Goal: Submit feedback/report problem

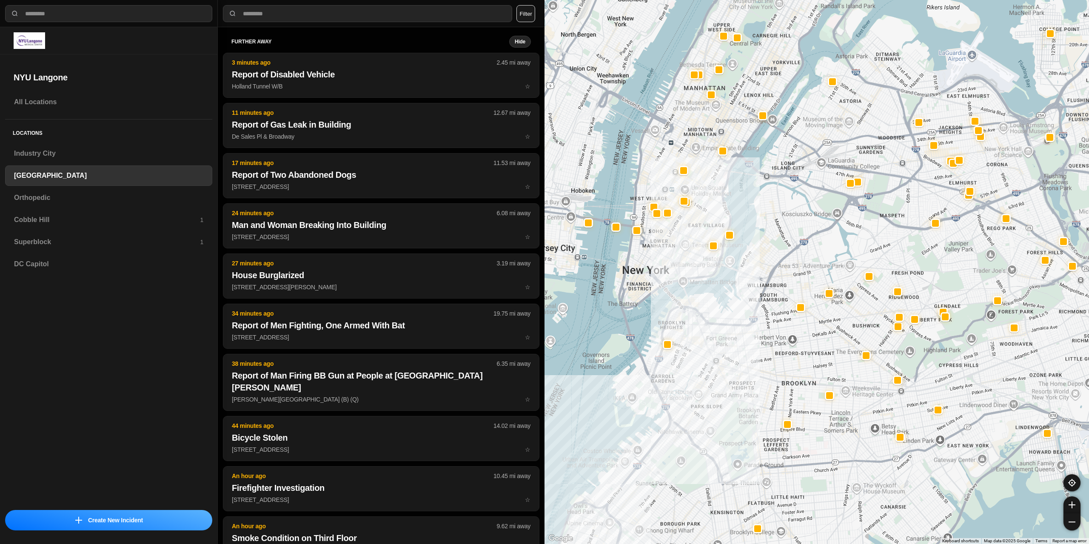
select select "*"
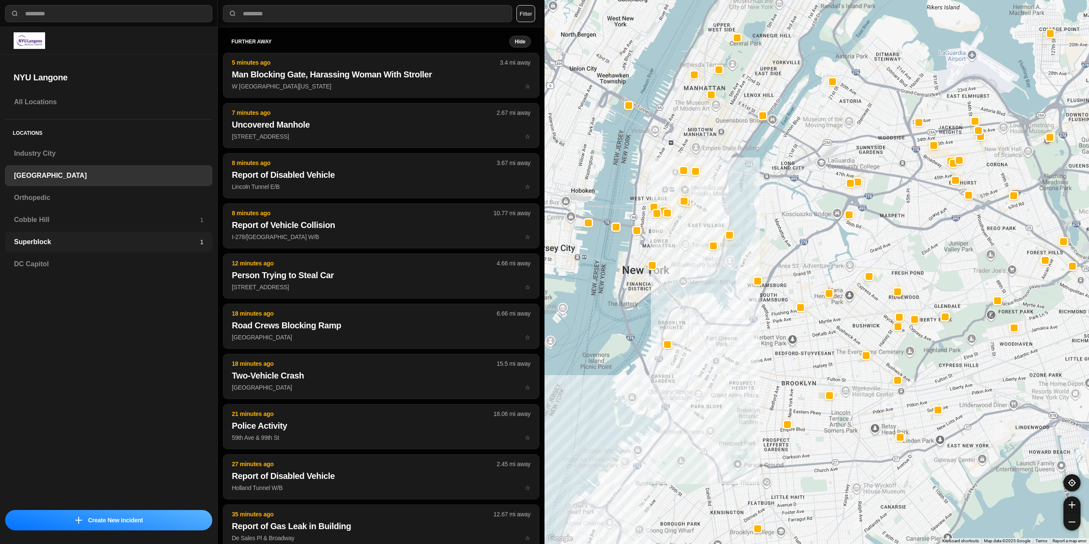
click at [62, 237] on h3 "Superblock" at bounding box center [107, 242] width 186 height 10
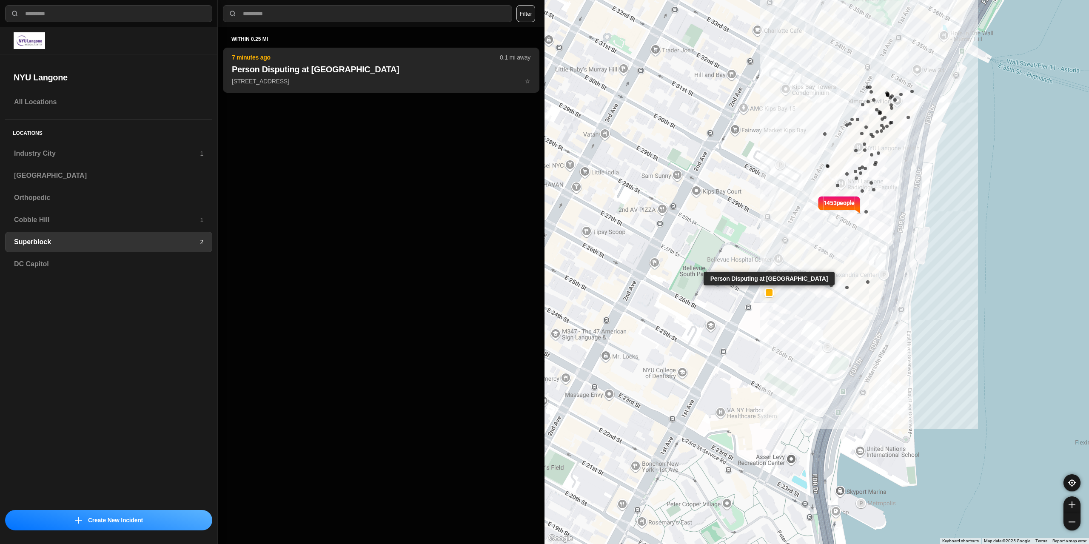
click at [365, 86] on button "7 minutes ago 0.1 mi away Person Disputing at NYU Langone Health 462 1st Ave ☆" at bounding box center [381, 70] width 317 height 45
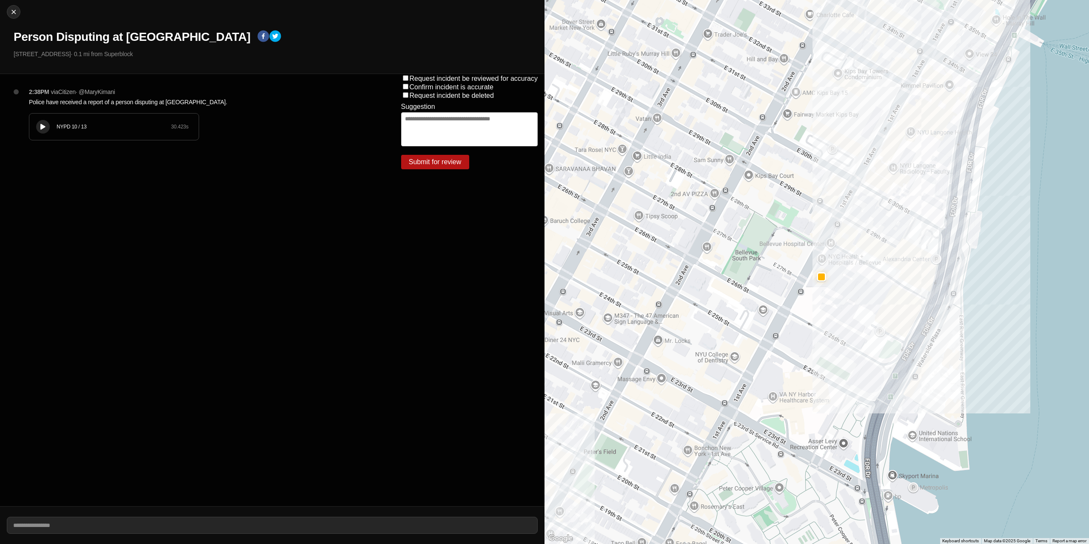
click at [411, 77] on label "Request incident be reviewed for accuracy" at bounding box center [474, 78] width 129 height 7
click at [413, 123] on textarea at bounding box center [469, 129] width 137 height 34
type textarea "**********"
click at [425, 160] on button "Submit for review" at bounding box center [435, 162] width 68 height 14
click at [452, 164] on button "Submit for review" at bounding box center [435, 162] width 68 height 14
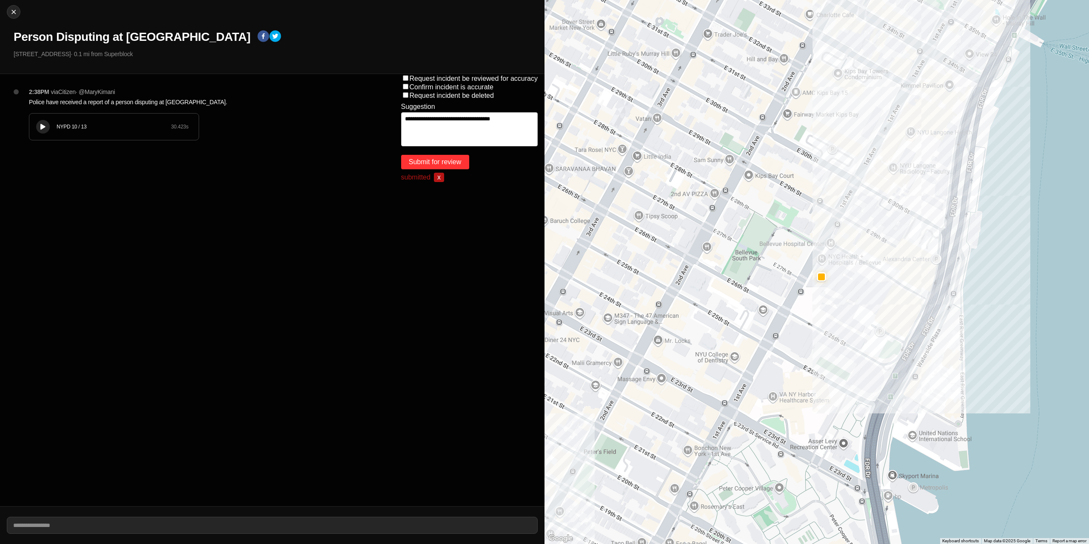
click at [437, 168] on button "Submit for review" at bounding box center [435, 162] width 68 height 14
click at [440, 175] on span "x" at bounding box center [439, 177] width 10 height 9
click at [426, 158] on button "Submit for review" at bounding box center [435, 162] width 68 height 14
click at [439, 177] on span "x" at bounding box center [439, 177] width 10 height 9
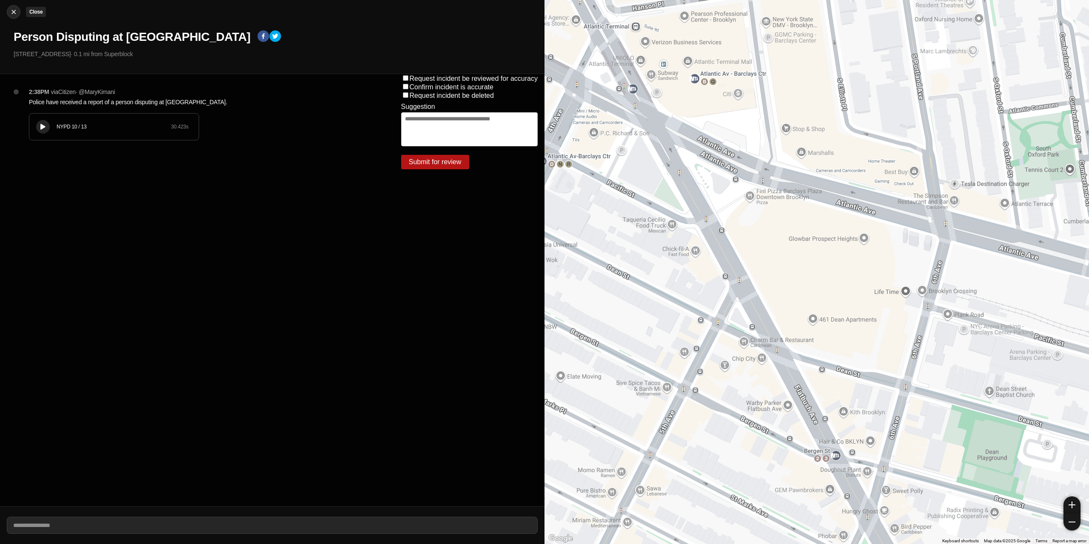
click at [14, 14] on img at bounding box center [13, 12] width 9 height 9
select select "*"
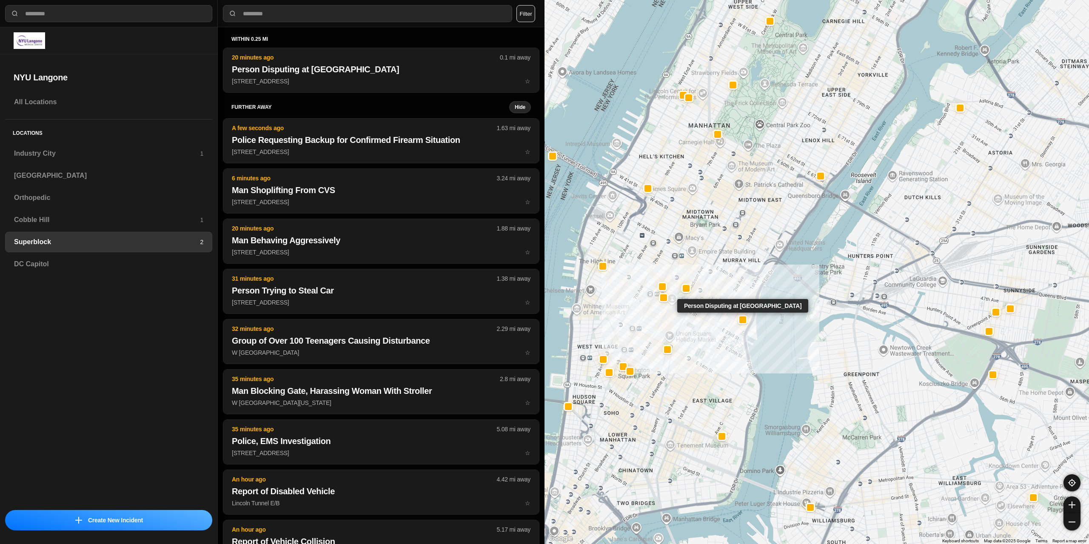
click at [744, 320] on div at bounding box center [743, 319] width 7 height 7
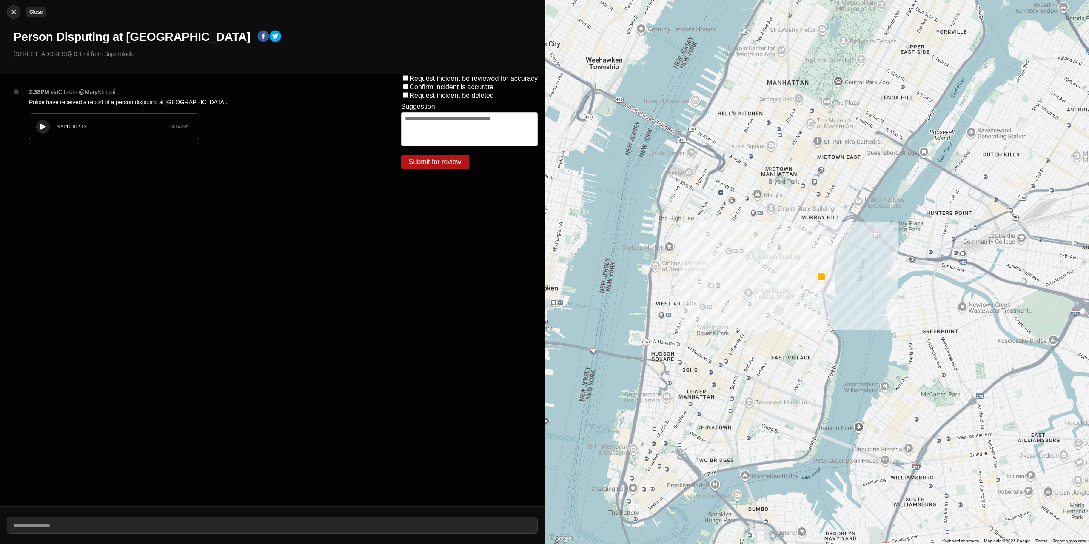
click at [17, 14] on img at bounding box center [13, 12] width 9 height 9
select select "*"
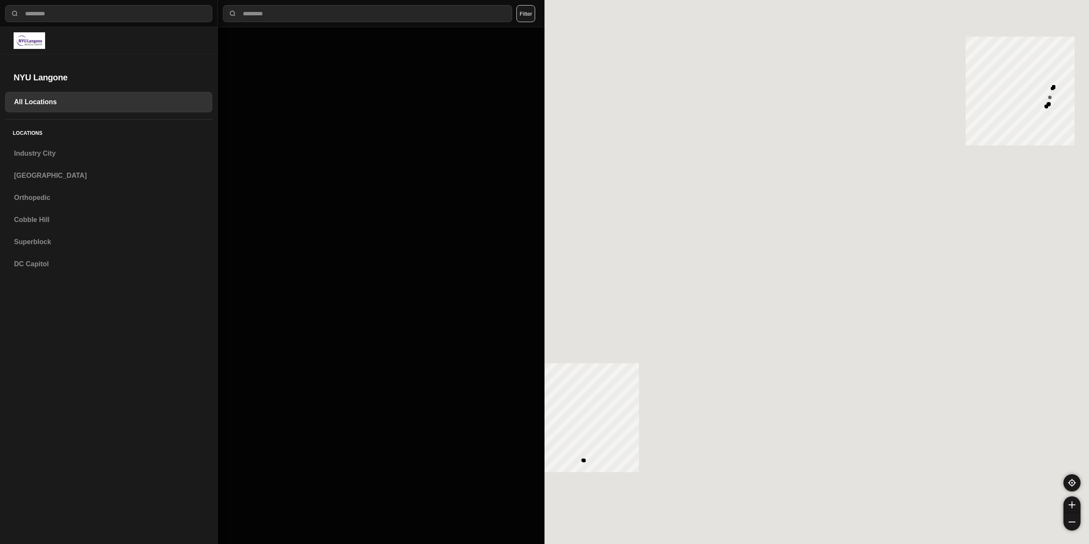
select select "*"
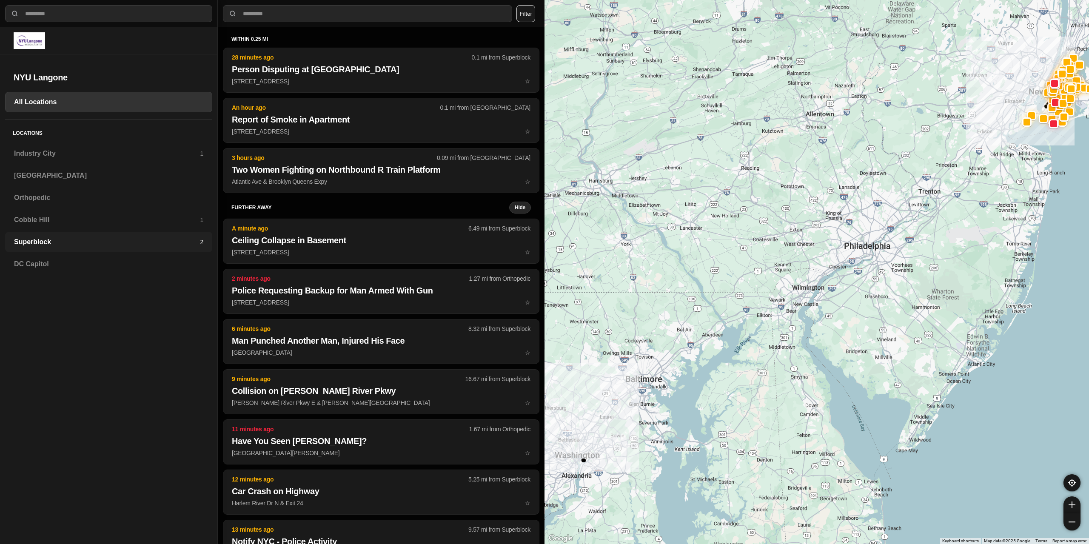
click at [79, 245] on h3 "Superblock" at bounding box center [107, 242] width 186 height 10
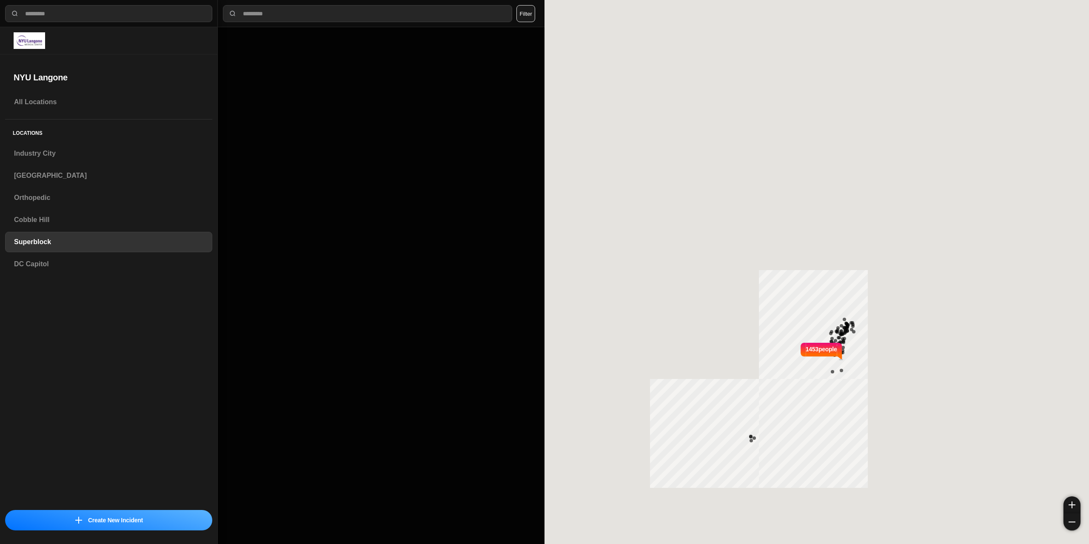
select select "*"
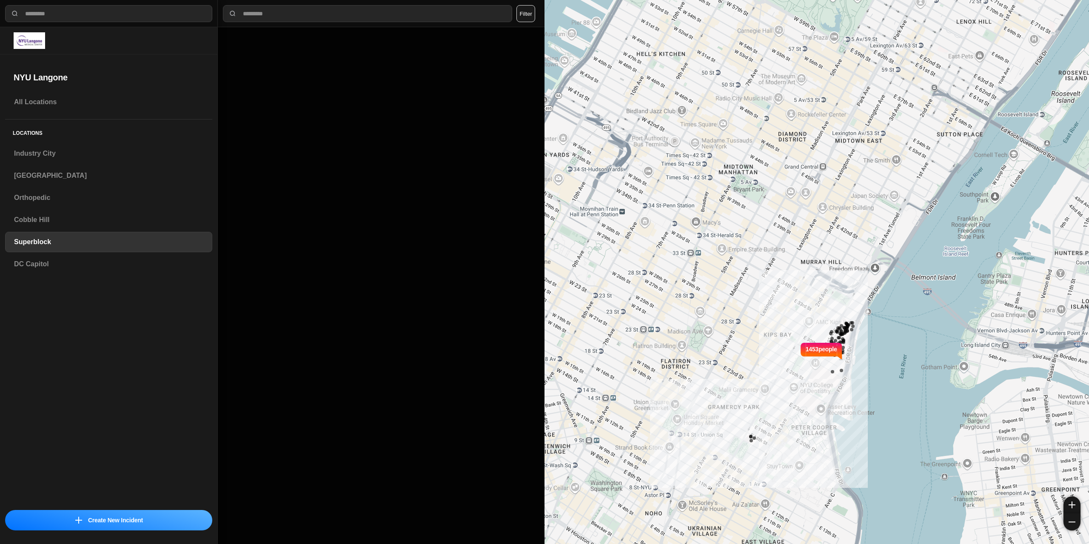
select select "*"
